Goal: Find specific page/section: Find specific page/section

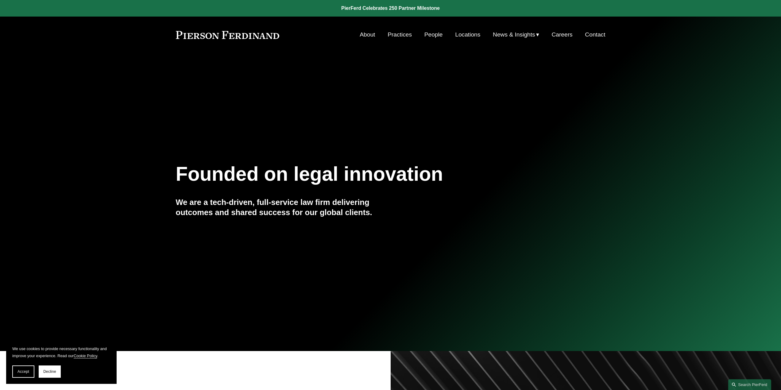
click at [432, 36] on link "People" at bounding box center [433, 35] width 18 height 12
click at [428, 36] on link "People" at bounding box center [433, 35] width 18 height 12
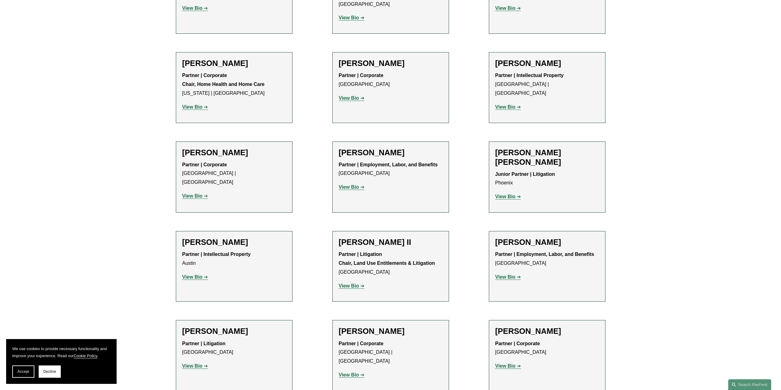
scroll to position [522, 0]
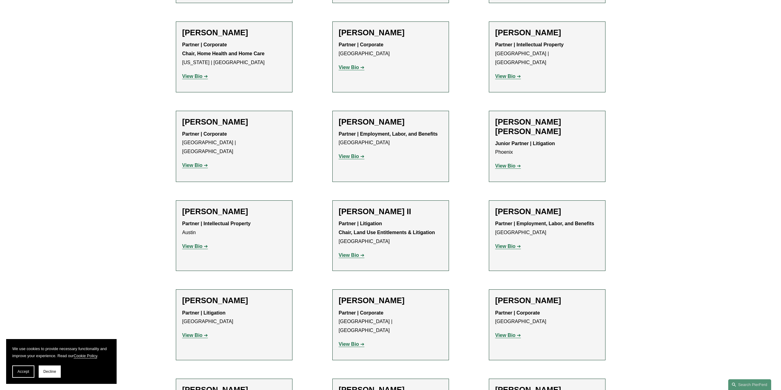
click at [509, 333] on strong "View Bio" at bounding box center [505, 335] width 20 height 5
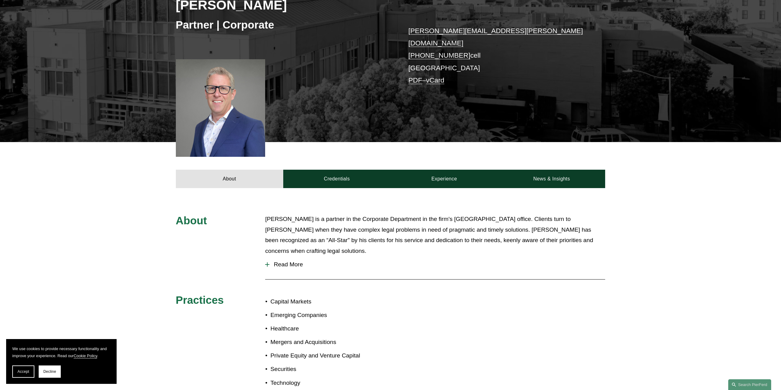
scroll to position [105, 0]
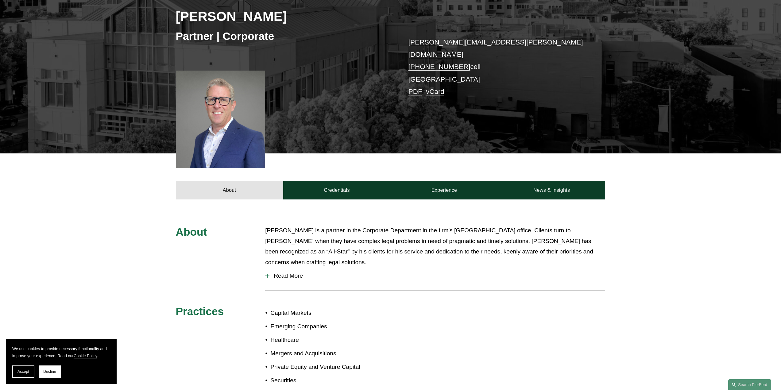
drag, startPoint x: 20, startPoint y: 370, endPoint x: 31, endPoint y: 369, distance: 11.1
click at [21, 370] on span "Accept" at bounding box center [23, 371] width 12 height 4
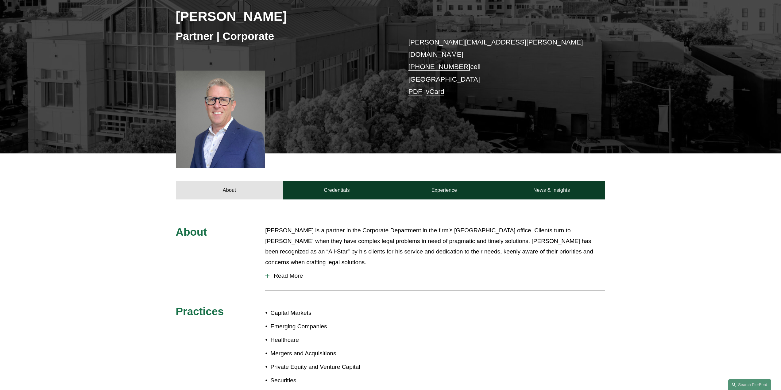
click at [772, 200] on div "About John H. Booher is a partner in the Corporate Department in the firm's Pal…" at bounding box center [390, 315] width 781 height 233
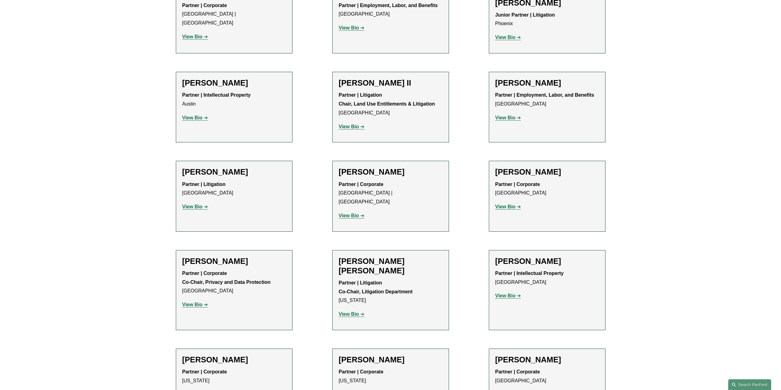
scroll to position [798, 0]
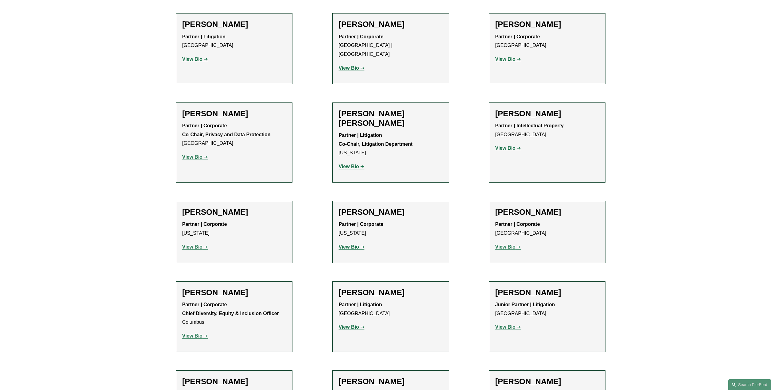
click at [507, 56] on strong "View Bio" at bounding box center [505, 58] width 20 height 5
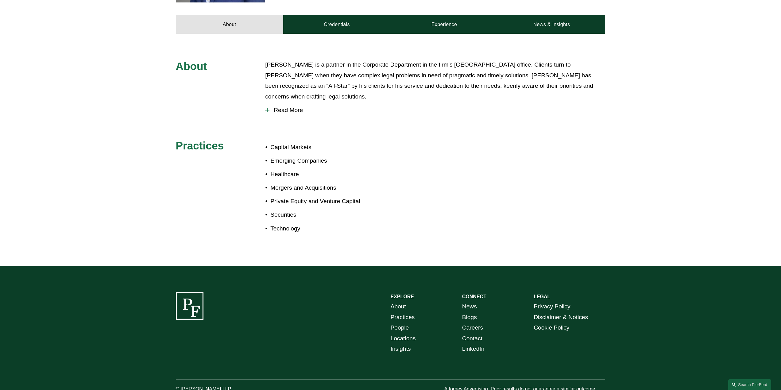
scroll to position [289, 0]
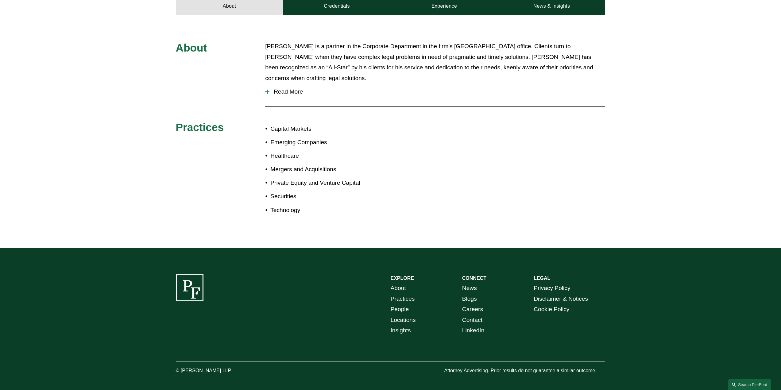
click at [407, 315] on link "Locations" at bounding box center [403, 320] width 25 height 11
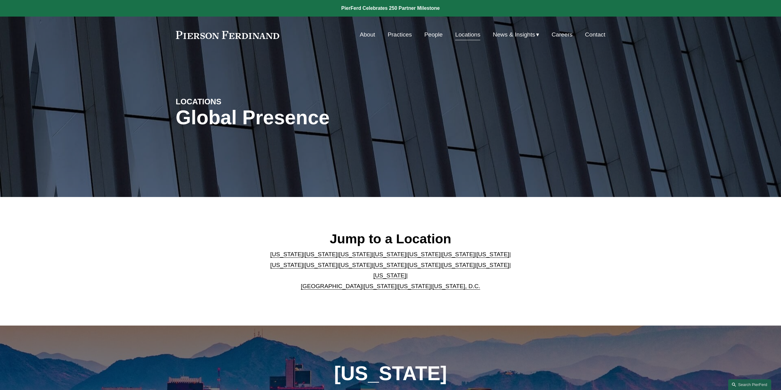
click at [305, 257] on link "[US_STATE]" at bounding box center [321, 254] width 33 height 6
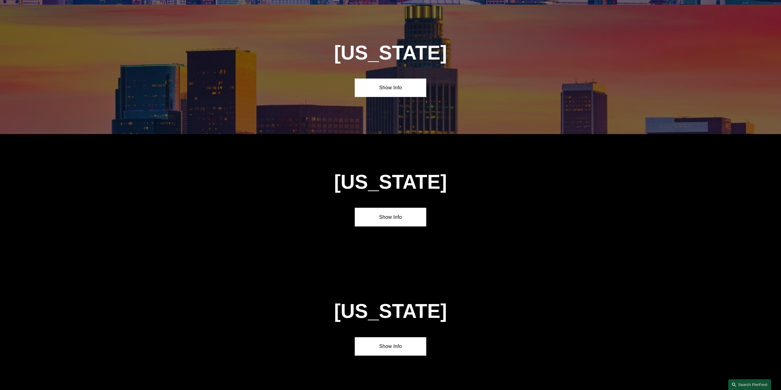
scroll to position [455, 0]
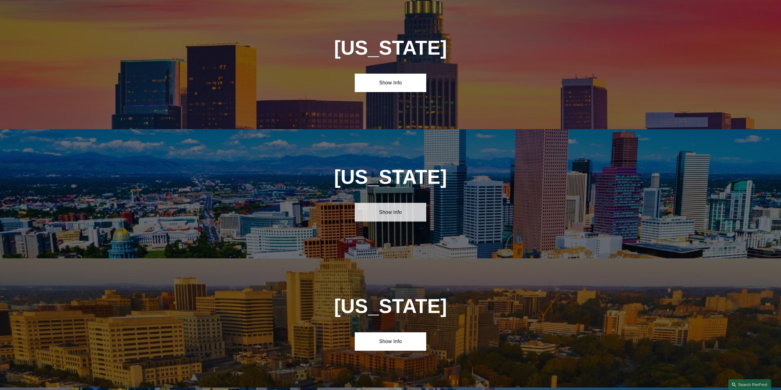
click at [396, 211] on link "Show Info" at bounding box center [391, 212] width 72 height 18
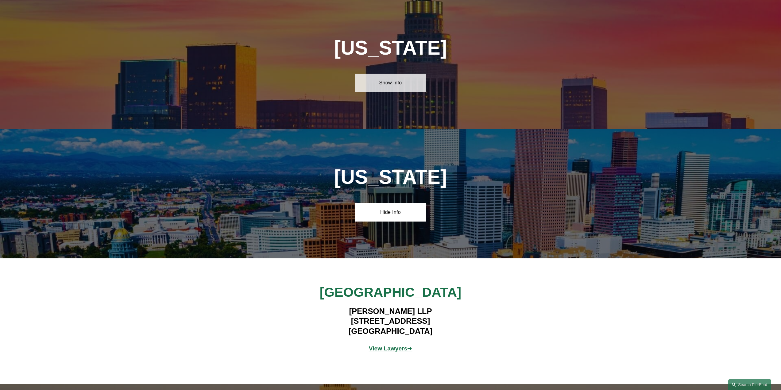
click at [393, 86] on link "Show Info" at bounding box center [391, 83] width 72 height 18
